Goal: Task Accomplishment & Management: Complete application form

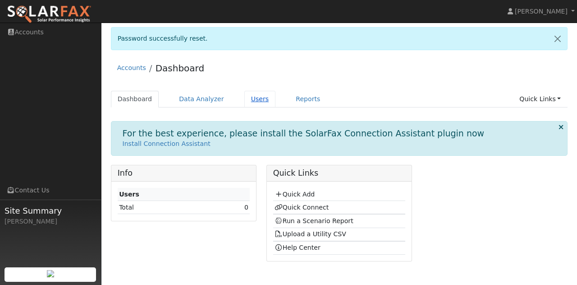
click at [254, 98] on link "Users" at bounding box center [260, 99] width 32 height 17
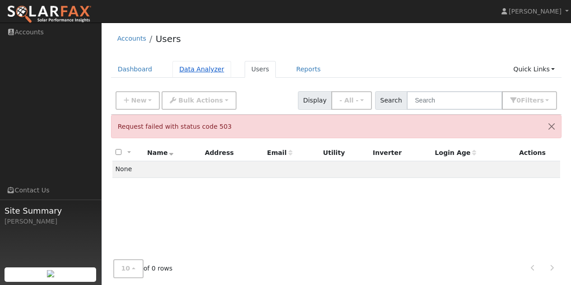
click at [189, 71] on link "Data Analyzer" at bounding box center [201, 69] width 59 height 17
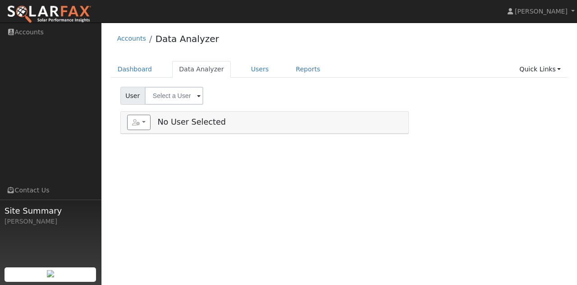
click at [197, 95] on span at bounding box center [199, 96] width 4 height 10
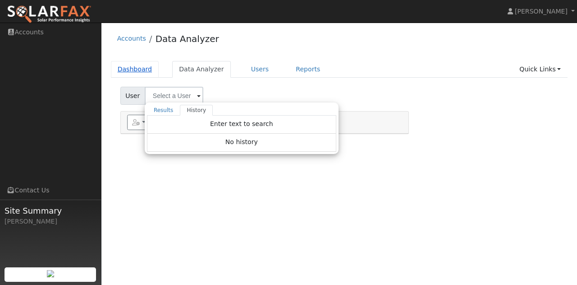
click at [125, 69] on link "Dashboard" at bounding box center [135, 69] width 48 height 17
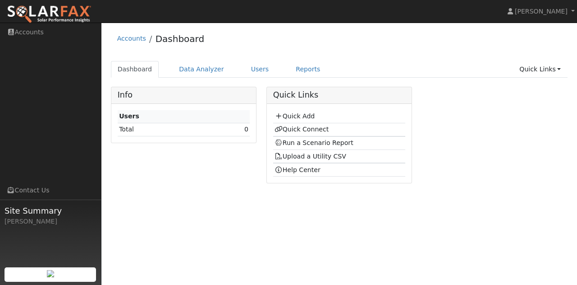
drag, startPoint x: 355, startPoint y: 103, endPoint x: 309, endPoint y: 102, distance: 45.6
click at [320, 106] on div "Quick Links Quick Add Quick Connect Run a Scenario Report Upload a Utility CSV …" at bounding box center [340, 135] width 146 height 97
click at [299, 114] on link "Quick Add" at bounding box center [295, 115] width 40 height 7
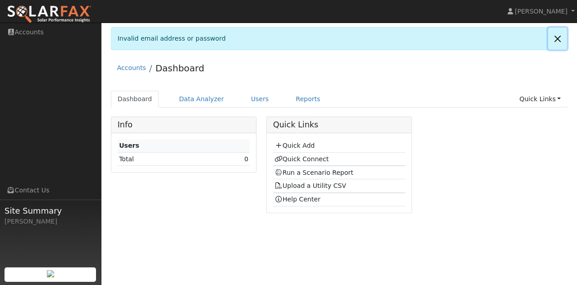
click at [560, 37] on link at bounding box center [558, 39] width 19 height 22
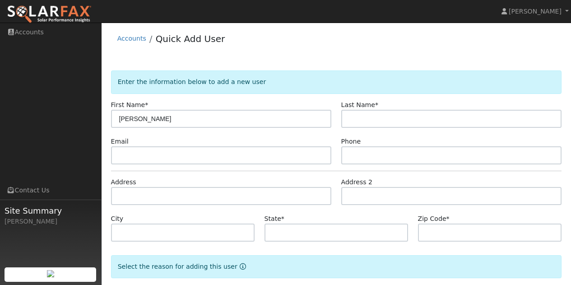
type input "[PERSON_NAME]"
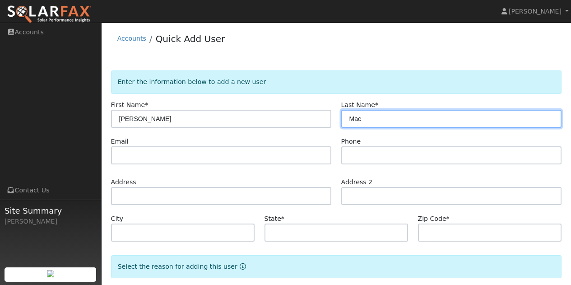
type input "Mac"
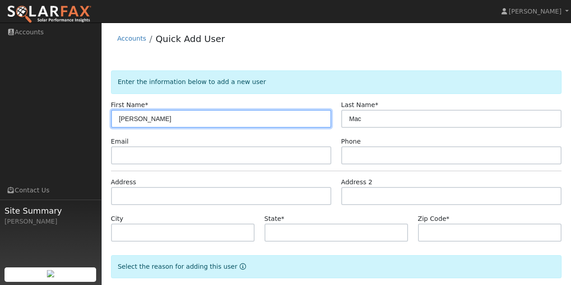
click at [142, 117] on input "David" at bounding box center [221, 119] width 221 height 18
type input "Anastasia"
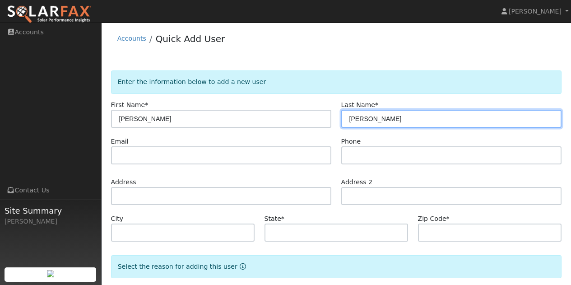
type input "Fiandaca"
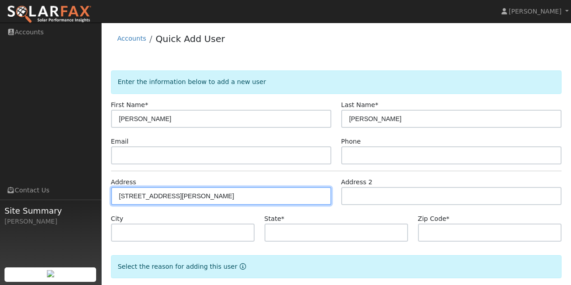
type input "504 Vendola Drive"
type input "San Rafael"
type input "CA"
type input "94903"
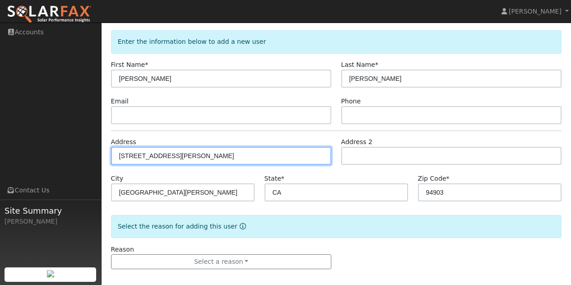
scroll to position [47, 0]
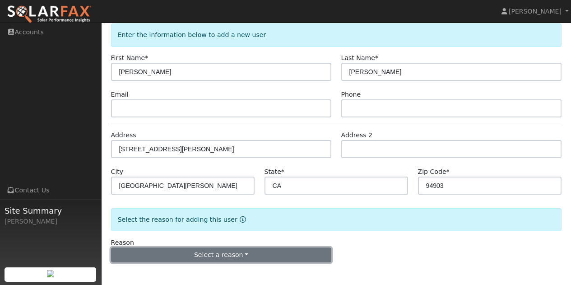
click at [243, 250] on button "Select a reason" at bounding box center [221, 254] width 221 height 15
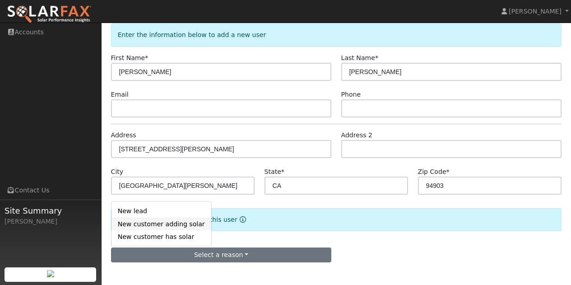
click at [176, 223] on link "New customer adding solar" at bounding box center [161, 223] width 100 height 13
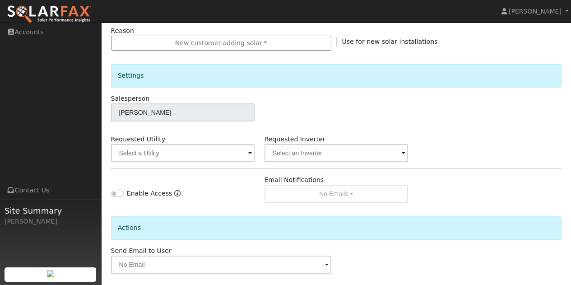
scroll to position [272, 0]
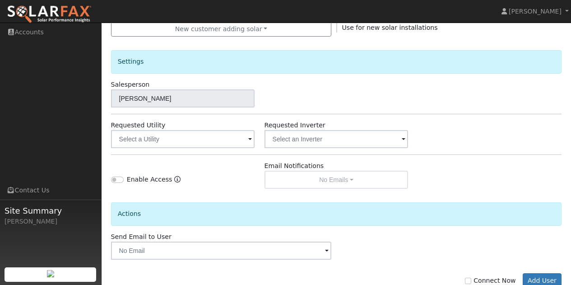
click at [248, 141] on span at bounding box center [250, 139] width 4 height 10
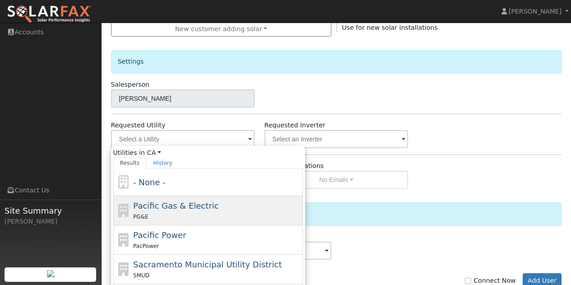
click at [172, 210] on span "Pacific Gas & Electric" at bounding box center [175, 205] width 85 height 9
type input "Pacific Gas & Electric"
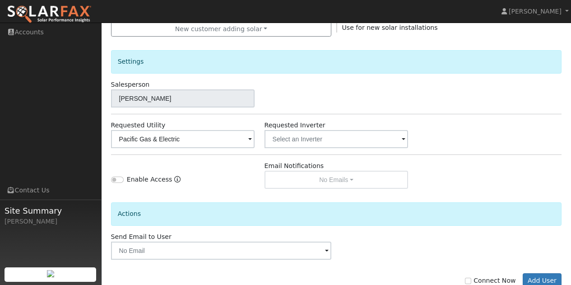
click at [405, 138] on span at bounding box center [403, 139] width 4 height 10
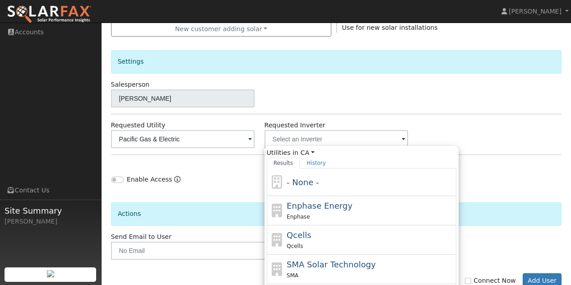
click at [471, 110] on div "Settings Salesperson Dave Macdonneil Requested Utility Pacific Gas & Electric R…" at bounding box center [336, 113] width 451 height 152
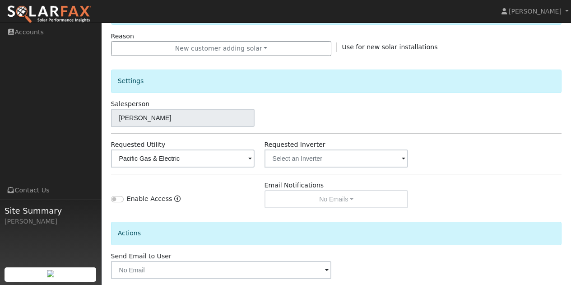
scroll to position [298, 0]
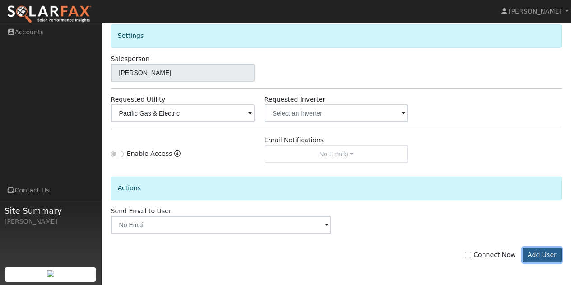
click at [547, 255] on button "Add User" at bounding box center [541, 254] width 39 height 15
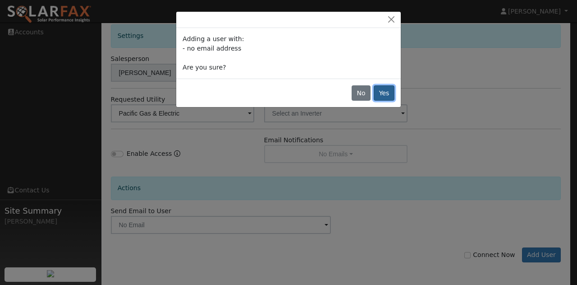
click at [385, 94] on button "Yes" at bounding box center [384, 92] width 21 height 15
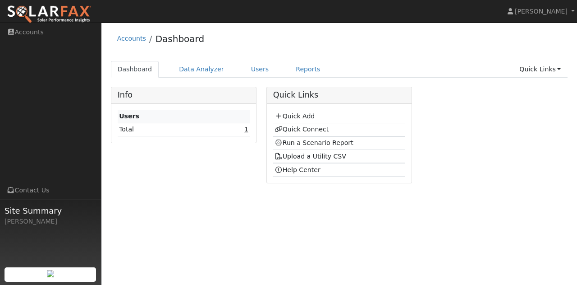
click at [247, 129] on link "1" at bounding box center [246, 128] width 4 height 7
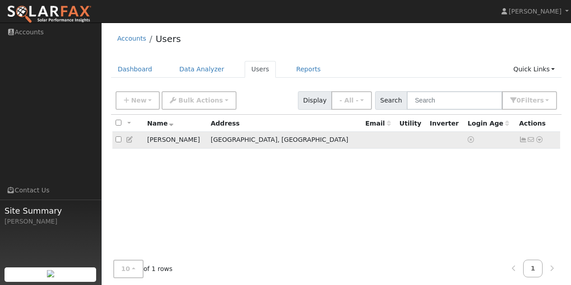
click at [540, 140] on icon at bounding box center [539, 139] width 8 height 6
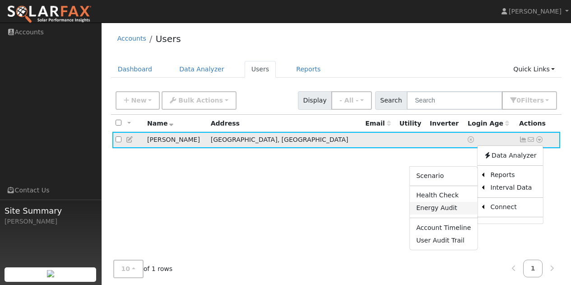
click at [433, 208] on link "Energy Audit" at bounding box center [443, 208] width 67 height 13
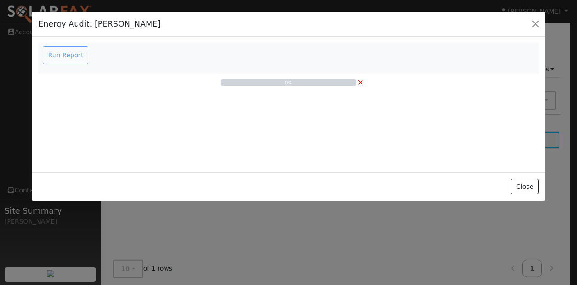
click at [70, 52] on div "Run Report" at bounding box center [67, 55] width 51 height 18
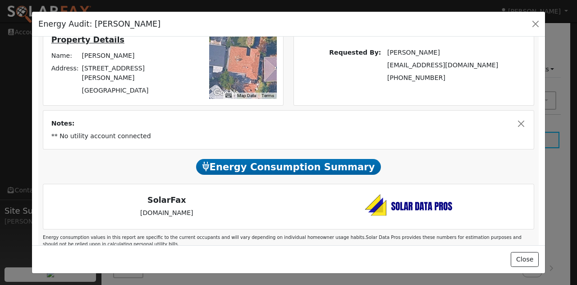
scroll to position [131, 0]
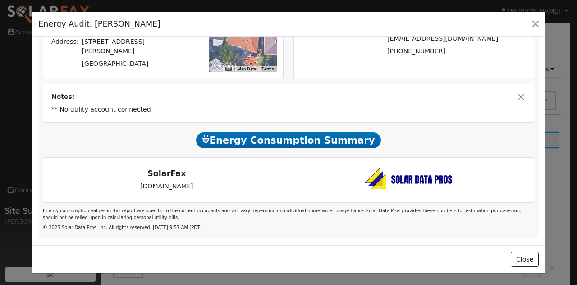
click at [275, 140] on span "Energy Consumption Summary" at bounding box center [288, 140] width 185 height 16
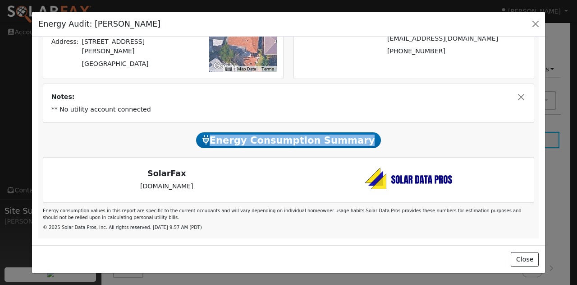
click at [275, 140] on span "Energy Consumption Summary" at bounding box center [288, 140] width 185 height 16
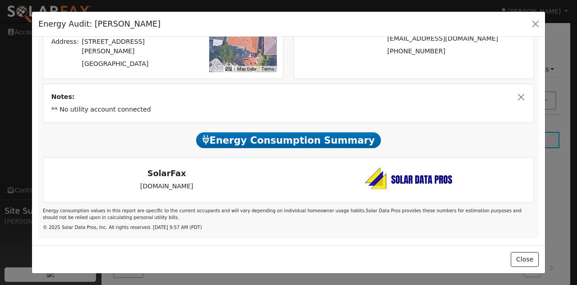
click at [256, 186] on div "SolarFax www.SolarDataPros.com" at bounding box center [167, 180] width 244 height 22
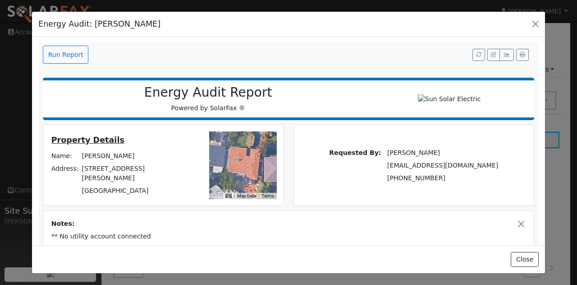
scroll to position [0, 0]
click at [58, 52] on button "Run Report" at bounding box center [66, 55] width 46 height 18
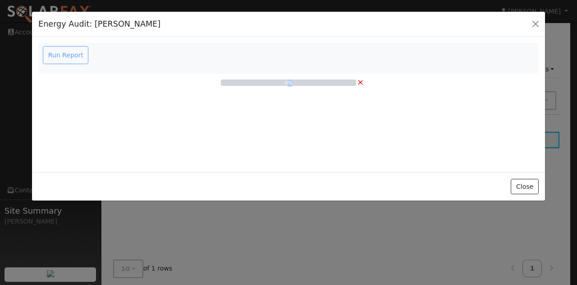
click at [64, 52] on div "Run Report" at bounding box center [67, 55] width 51 height 18
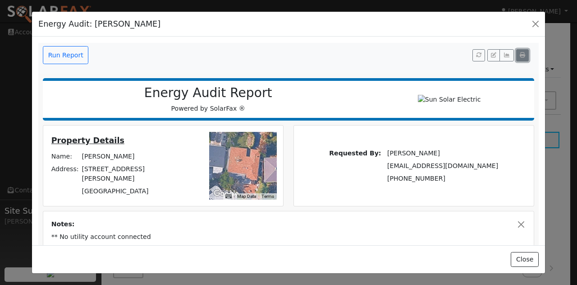
click at [520, 55] on icon "button" at bounding box center [522, 54] width 5 height 5
click at [535, 22] on button "button" at bounding box center [536, 24] width 13 height 13
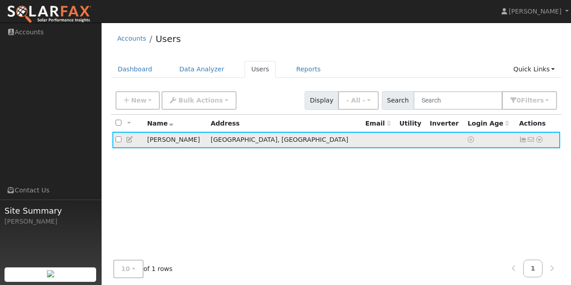
click at [117, 141] on input "checkbox" at bounding box center [118, 139] width 6 height 6
checkbox input "true"
click at [199, 71] on link "Data Analyzer" at bounding box center [201, 69] width 59 height 17
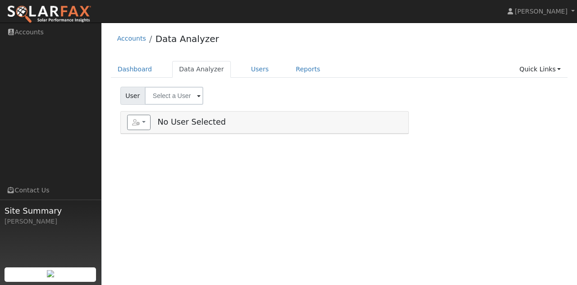
click at [197, 96] on span at bounding box center [199, 96] width 4 height 10
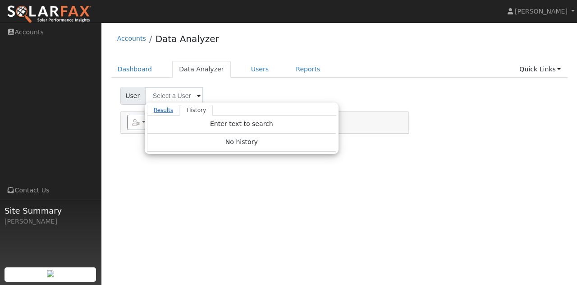
click at [160, 110] on link "Results" at bounding box center [163, 110] width 33 height 11
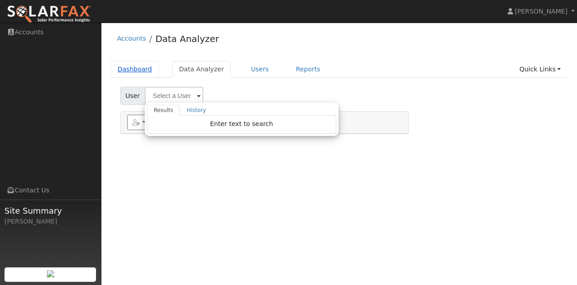
click at [141, 70] on link "Dashboard" at bounding box center [135, 69] width 48 height 17
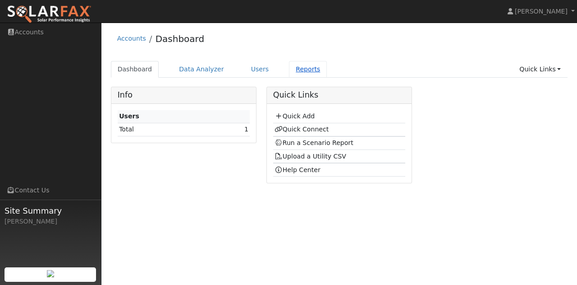
click at [295, 70] on link "Reports" at bounding box center [308, 69] width 38 height 17
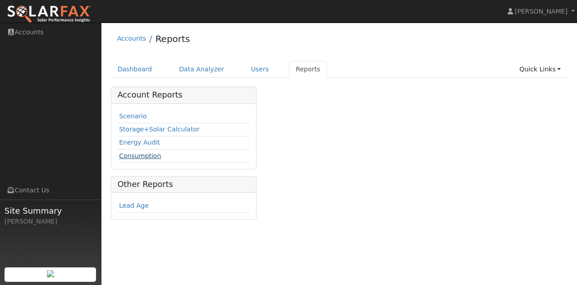
click at [138, 153] on link "Consumption" at bounding box center [140, 155] width 42 height 7
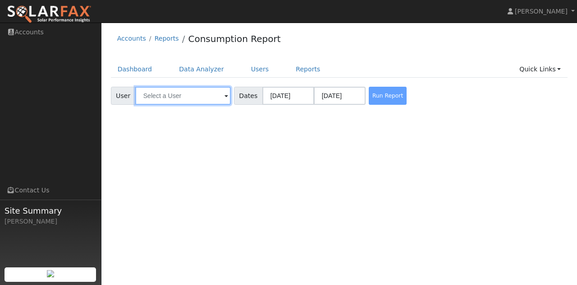
click at [209, 98] on input "text" at bounding box center [183, 96] width 96 height 18
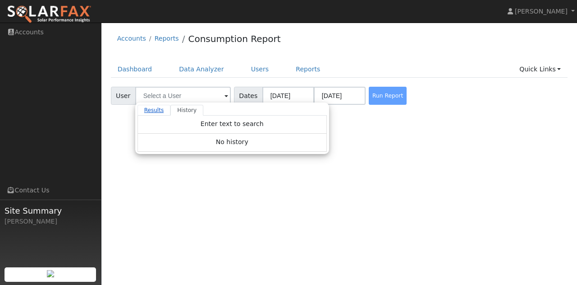
click at [154, 111] on link "Results" at bounding box center [154, 110] width 33 height 11
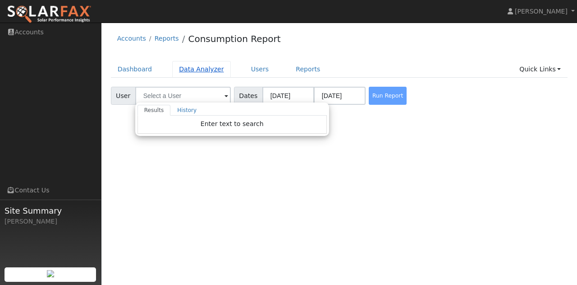
click at [191, 69] on link "Data Analyzer" at bounding box center [201, 69] width 59 height 17
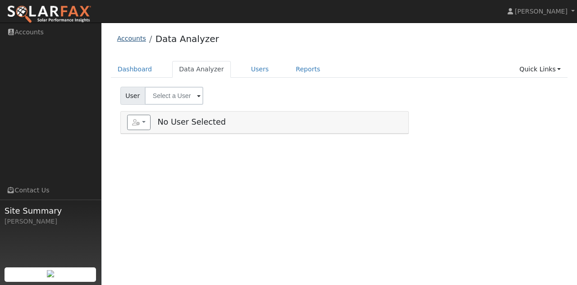
click at [132, 40] on link "Accounts" at bounding box center [131, 38] width 29 height 7
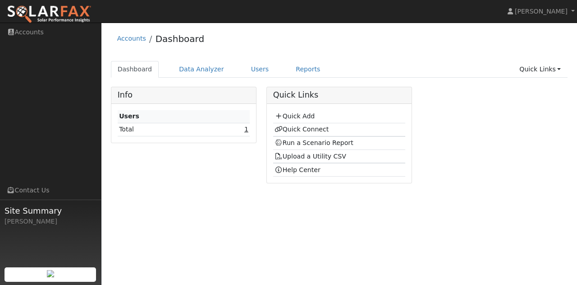
click at [247, 127] on link "1" at bounding box center [246, 128] width 4 height 7
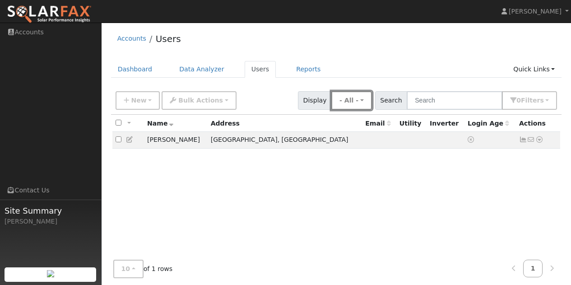
click at [367, 101] on button "- All -" at bounding box center [351, 100] width 41 height 18
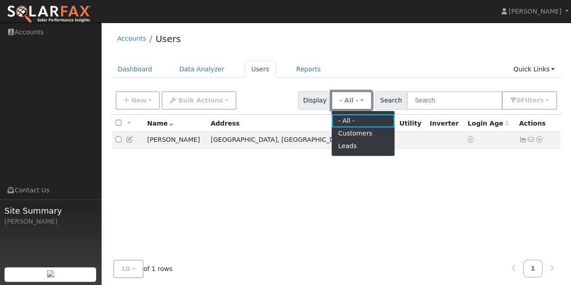
click at [367, 101] on button "- All -" at bounding box center [351, 100] width 41 height 18
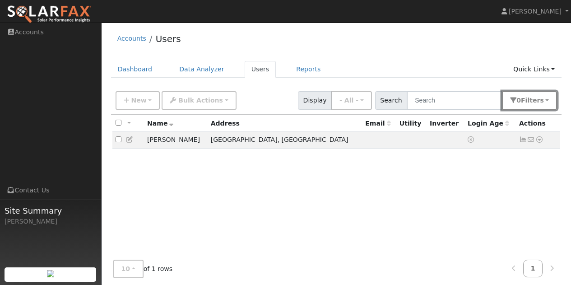
click at [539, 101] on span "Filter s" at bounding box center [532, 100] width 23 height 7
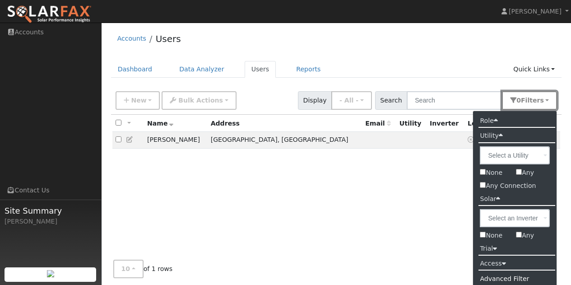
click at [539, 101] on span "Filter s" at bounding box center [532, 100] width 23 height 7
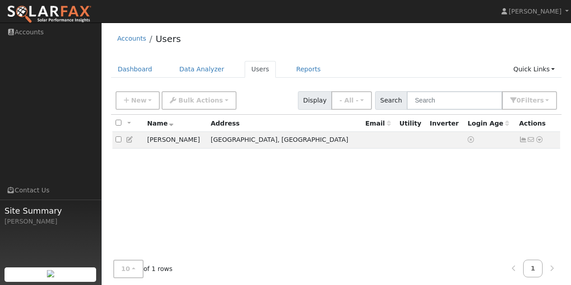
click at [384, 191] on div "All None All on page None on page Name Address Email Utility Inverter Login Age…" at bounding box center [336, 200] width 451 height 171
click at [540, 140] on icon at bounding box center [539, 139] width 8 height 6
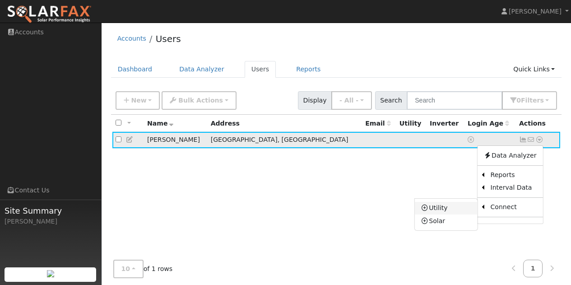
click at [440, 210] on link "Utility" at bounding box center [446, 208] width 63 height 13
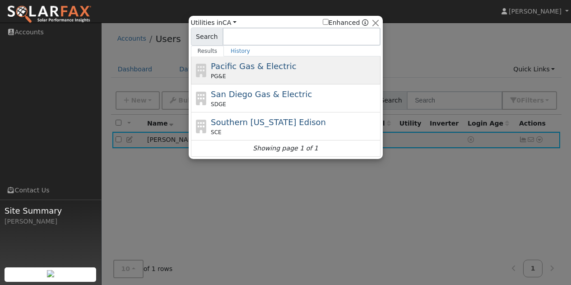
click at [223, 65] on span "Pacific Gas & Electric" at bounding box center [253, 65] width 85 height 9
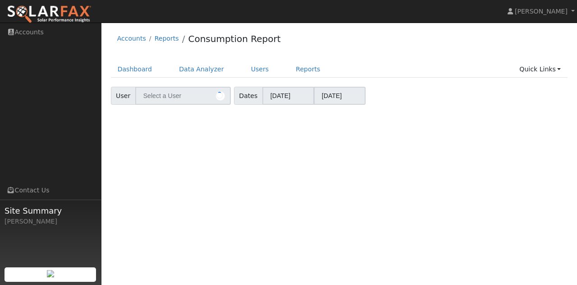
type input "[PERSON_NAME]"
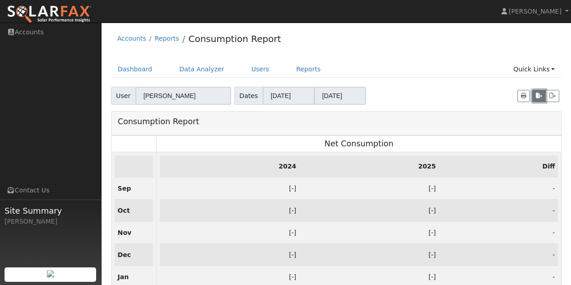
click at [537, 96] on icon "button" at bounding box center [538, 95] width 6 height 5
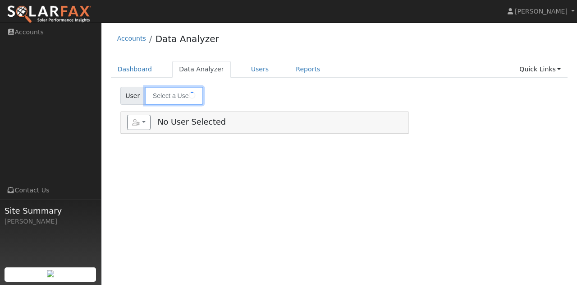
type input "[PERSON_NAME]"
